Goal: Task Accomplishment & Management: Use online tool/utility

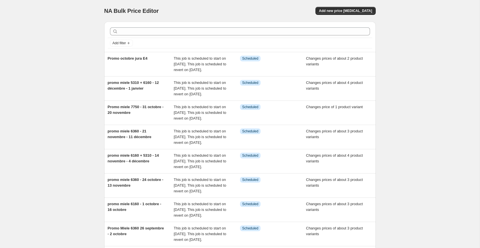
click at [159, 37] on div at bounding box center [240, 31] width 265 height 13
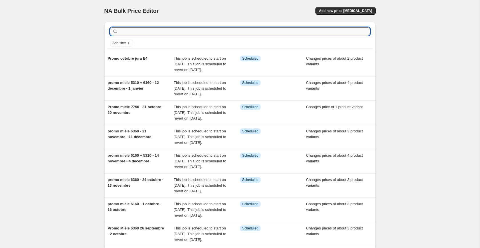
click at [157, 30] on input "text" at bounding box center [244, 31] width 251 height 8
type input "delonghi"
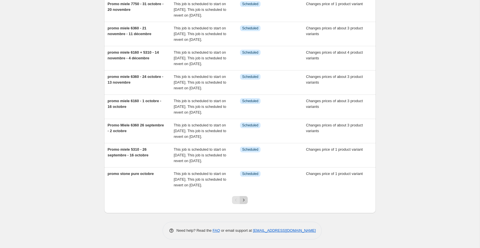
scroll to position [159, 0]
click at [245, 200] on icon "Next" at bounding box center [244, 201] width 6 height 6
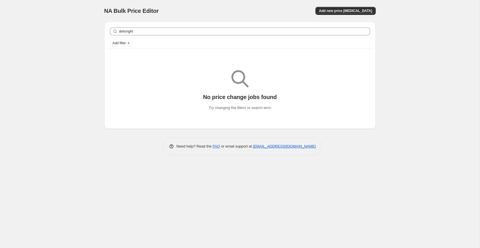
scroll to position [0, 0]
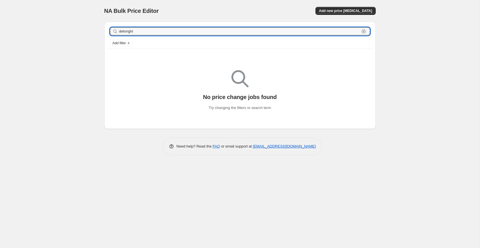
drag, startPoint x: 170, startPoint y: 32, endPoint x: 75, endPoint y: 25, distance: 95.2
click at [75, 25] on div "NA Bulk Price Editor. This page is ready NA Bulk Price Editor Add new price [ME…" at bounding box center [240, 124] width 480 height 248
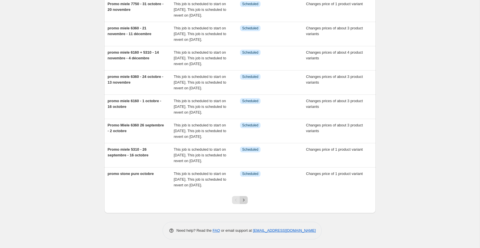
scroll to position [159, 0]
click at [245, 200] on div "Add filter Promo octobre jura E4 This job is scheduled to start on [DATE]. This…" at bounding box center [240, 66] width 272 height 295
click at [246, 199] on icon "Next" at bounding box center [244, 201] width 6 height 6
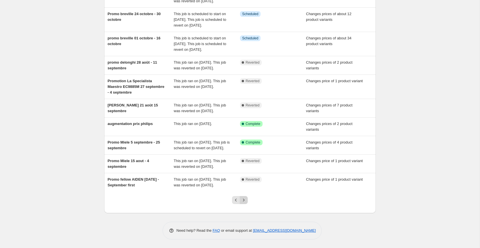
scroll to position [108, 0]
click at [245, 201] on icon "Next" at bounding box center [244, 201] width 6 height 6
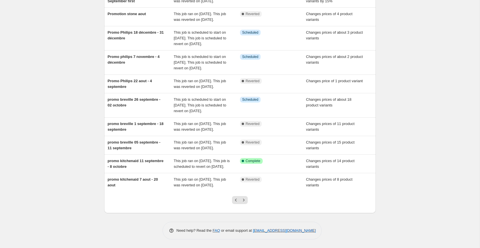
scroll to position [119, 0]
click at [243, 202] on icon "Next" at bounding box center [244, 201] width 6 height 6
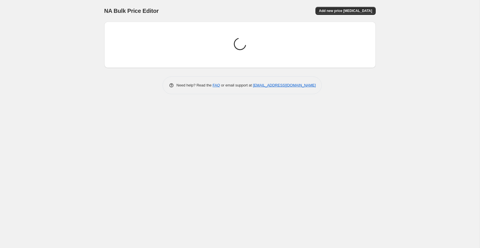
scroll to position [0, 0]
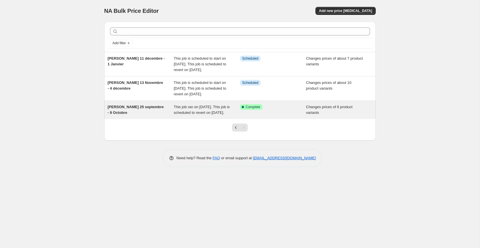
click at [165, 116] on div "[PERSON_NAME] 25 septembre - 9 Octobre" at bounding box center [141, 109] width 66 height 11
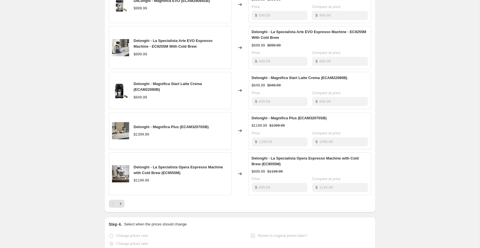
scroll to position [279, 0]
